Goal: Find specific page/section

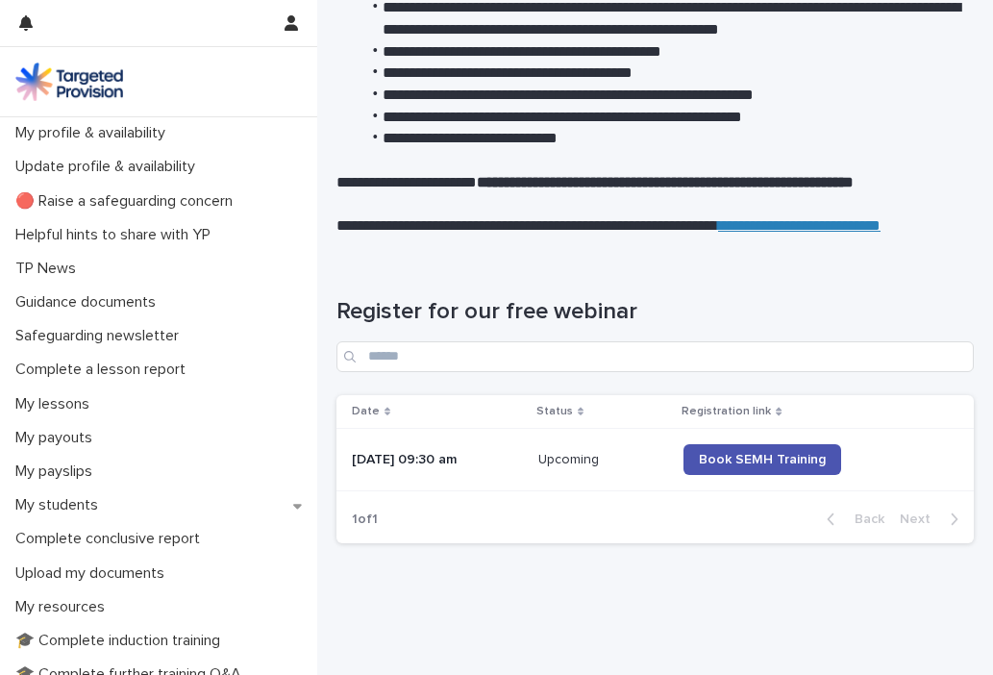
scroll to position [370, 0]
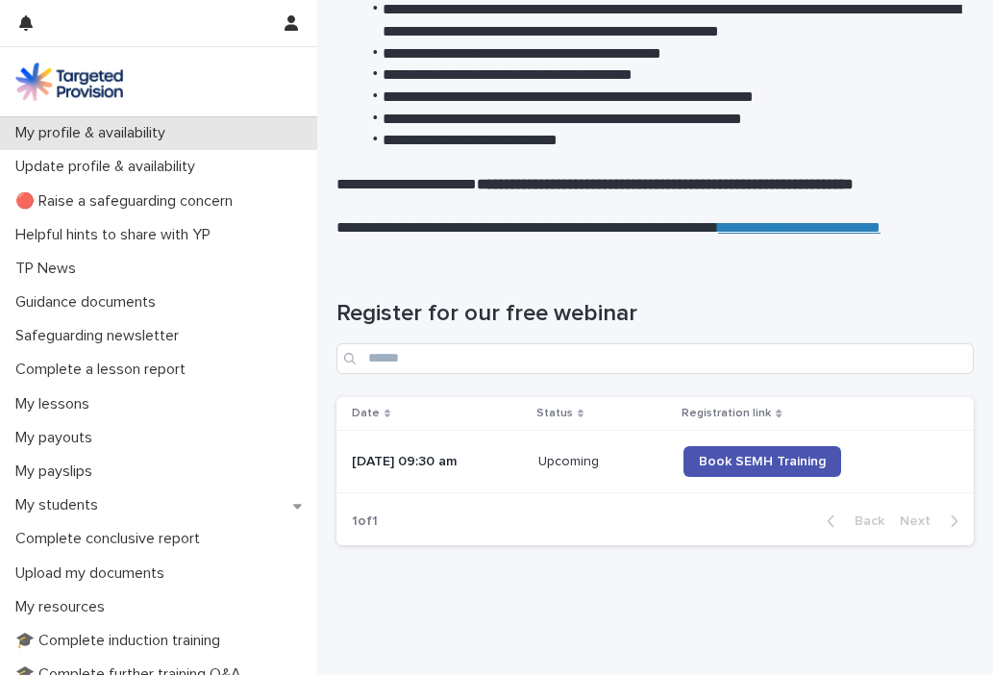
click at [112, 139] on p "My profile & availability" at bounding box center [94, 133] width 173 height 18
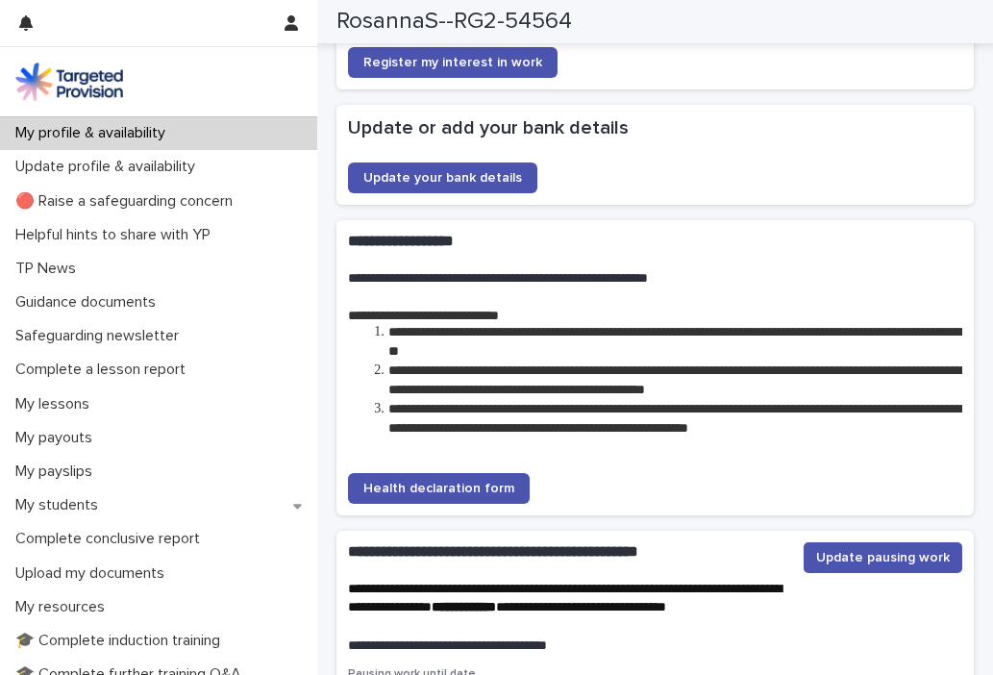
scroll to position [4573, 0]
